Goal: Task Accomplishment & Management: Manage account settings

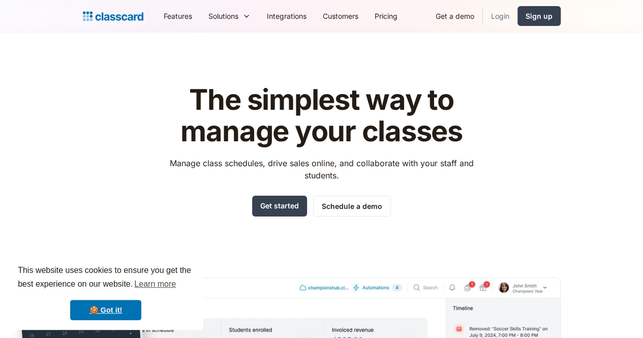
click at [518, 19] on link "Login" at bounding box center [500, 16] width 35 height 23
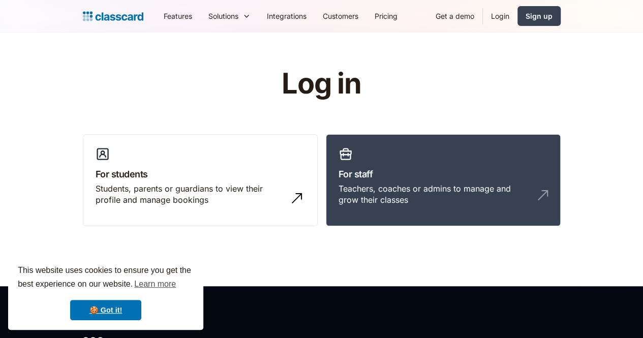
click at [406, 161] on link "For staff Teachers, coaches or admins to manage and grow their classes" at bounding box center [443, 180] width 235 height 93
